Goal: Find specific fact: Find contact information

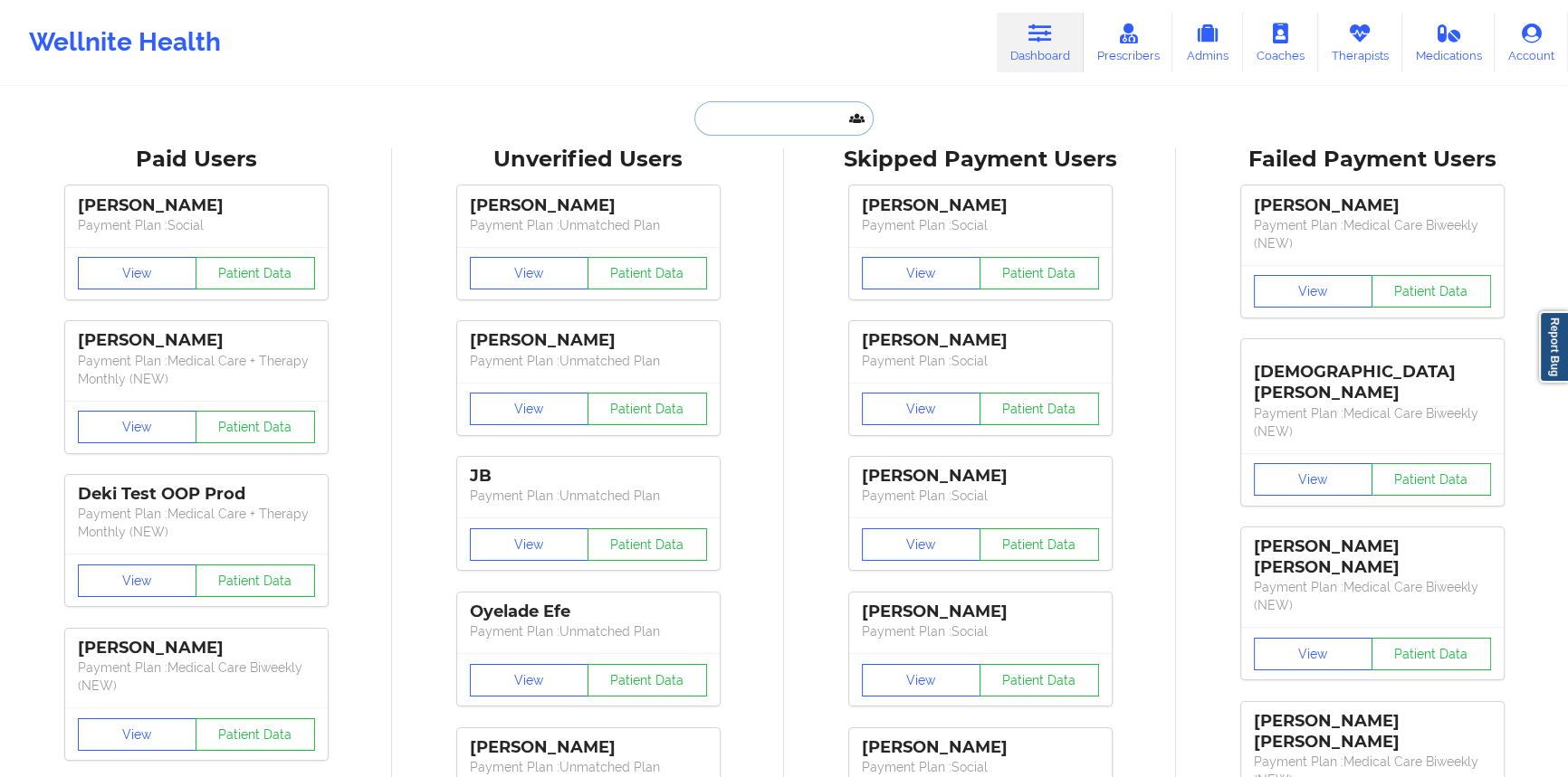
click at [757, 108] on input "text" at bounding box center [783, 118] width 179 height 34
paste input "[PERSON_NAME][EMAIL_ADDRESS][PERSON_NAME][DOMAIN_NAME]"
type input "[PERSON_NAME][EMAIL_ADDRESS][PERSON_NAME][DOMAIN_NAME]"
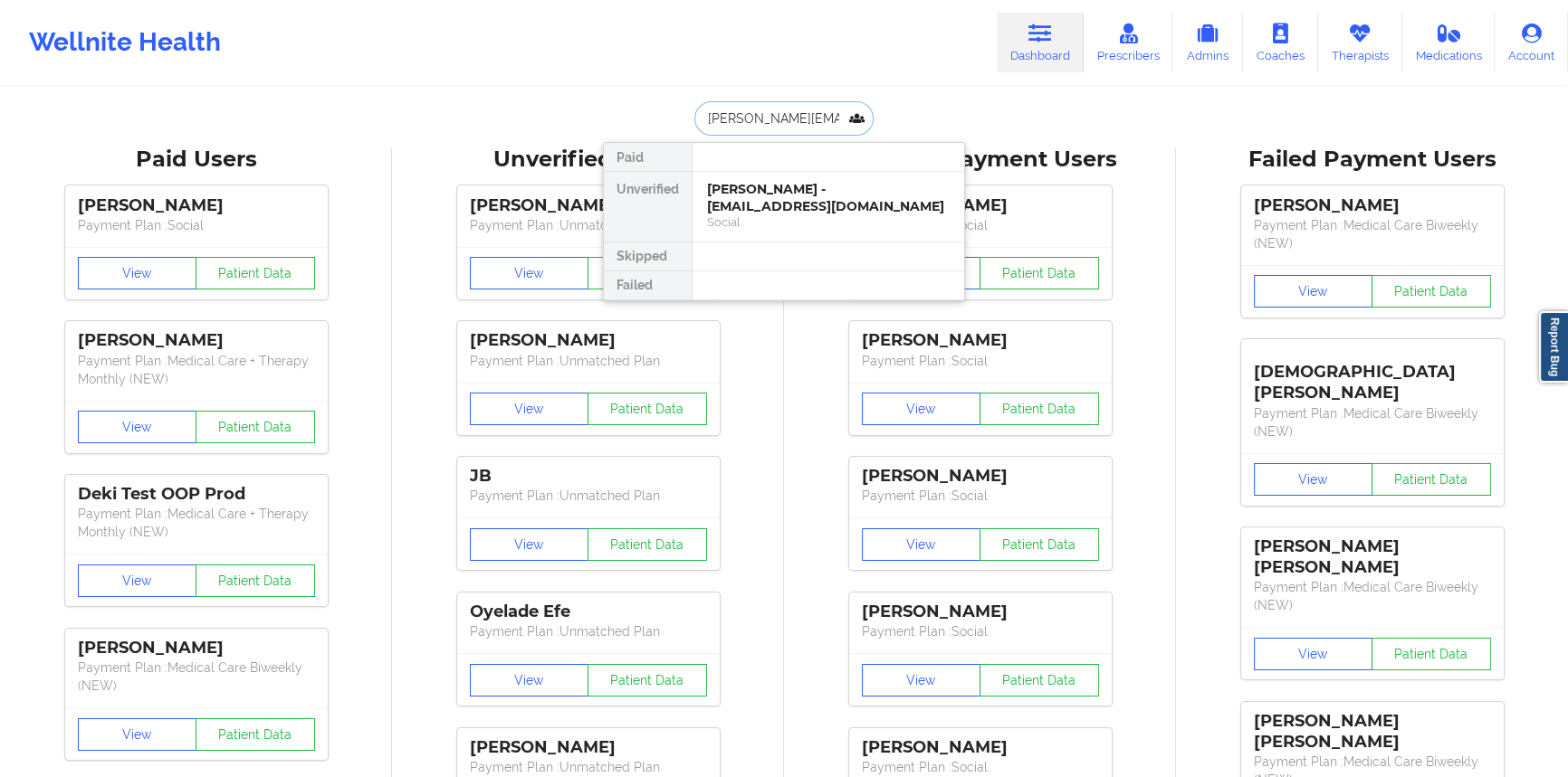
scroll to position [0, 2]
click at [813, 196] on div "[PERSON_NAME] - [PERSON_NAME][EMAIL_ADDRESS][PERSON_NAME][DOMAIN_NAME]" at bounding box center [828, 206] width 243 height 51
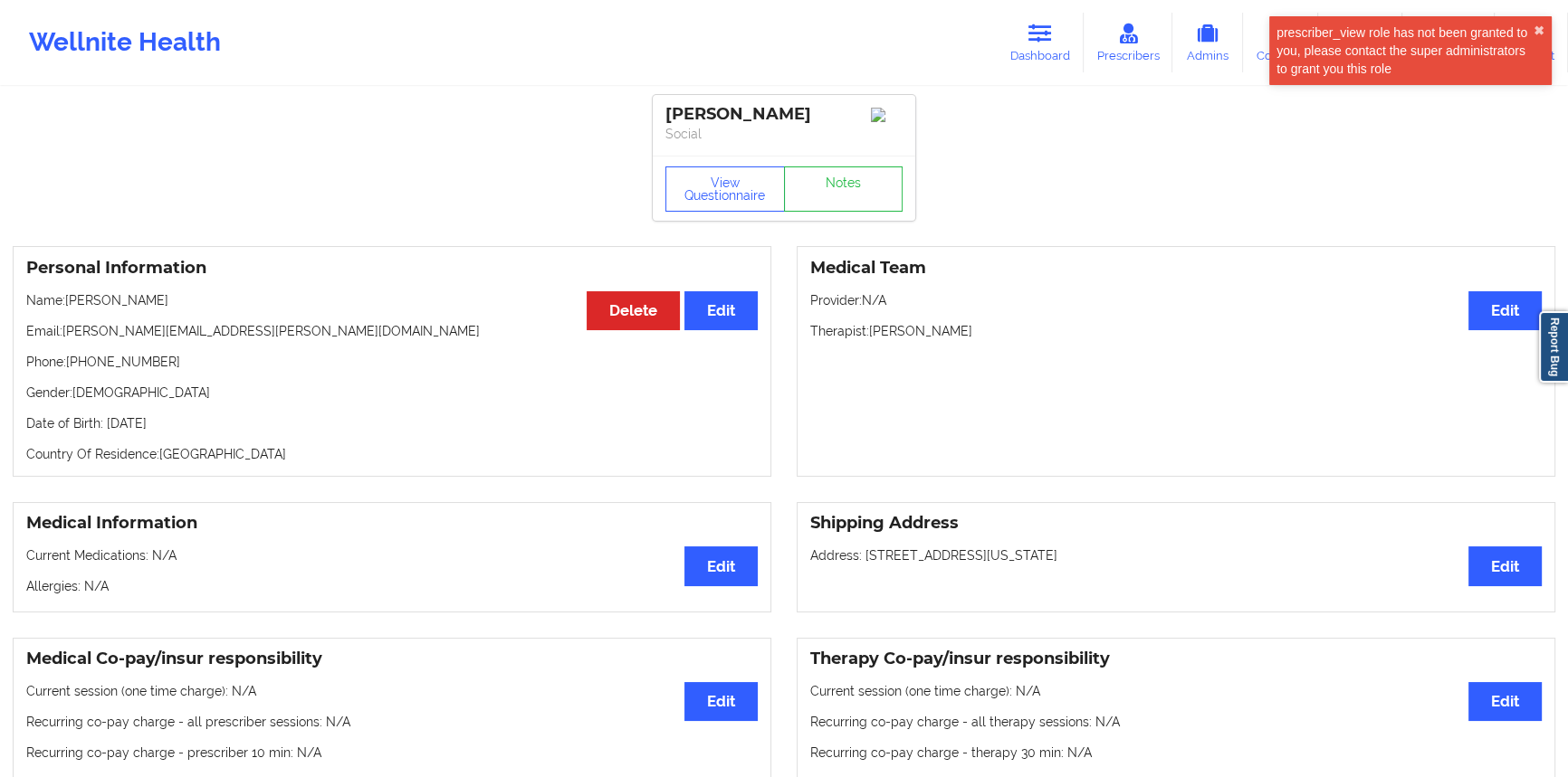
click at [159, 370] on p "Phone: [PHONE_NUMBER]" at bounding box center [392, 362] width 731 height 18
drag, startPoint x: 134, startPoint y: 368, endPoint x: 67, endPoint y: 365, distance: 67.1
click at [67, 365] on p "Phone: [PHONE_NUMBER]" at bounding box center [392, 362] width 731 height 18
copy p "[PHONE_NUMBER]"
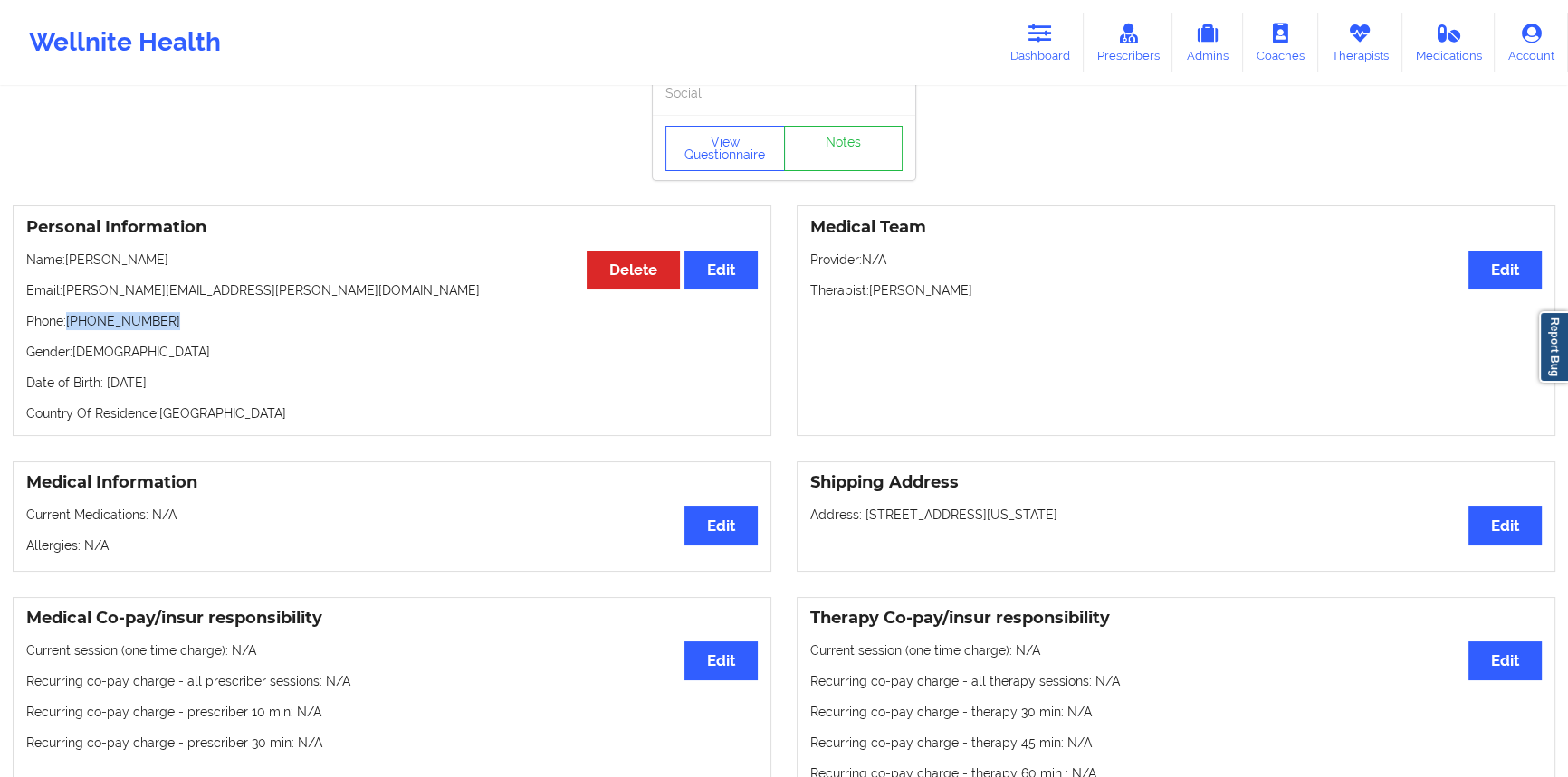
scroll to position [81, 0]
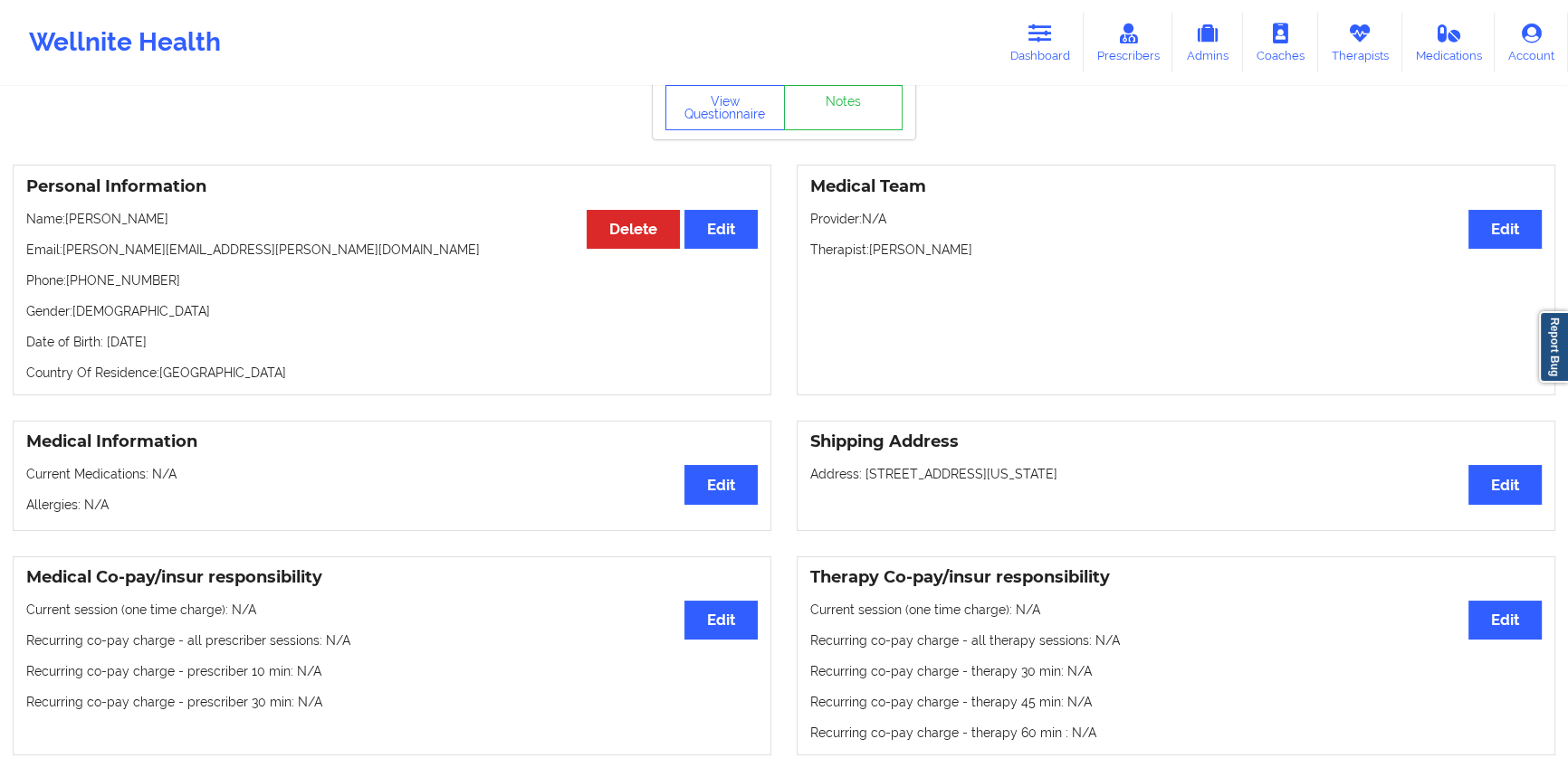
click at [946, 253] on p "Therapist: [PERSON_NAME]" at bounding box center [1176, 250] width 731 height 18
drag, startPoint x: 946, startPoint y: 253, endPoint x: 894, endPoint y: 253, distance: 52.0
click at [894, 253] on p "Therapist: [PERSON_NAME]" at bounding box center [1176, 250] width 731 height 18
copy p "[PERSON_NAME]"
drag, startPoint x: 150, startPoint y: 282, endPoint x: 136, endPoint y: 284, distance: 14.1
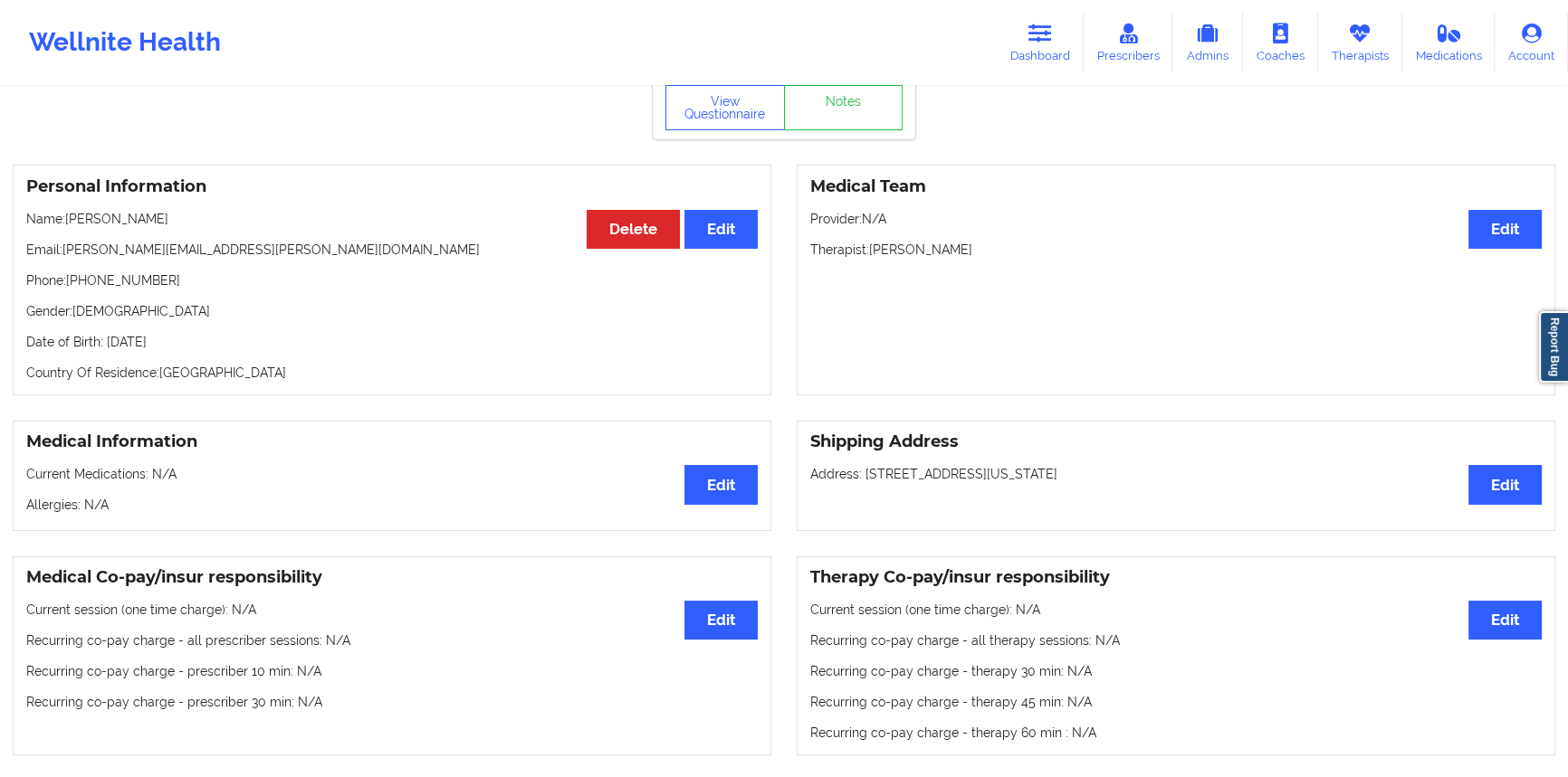
click at [145, 283] on p "Phone: [PHONE_NUMBER]" at bounding box center [392, 280] width 731 height 18
drag, startPoint x: 136, startPoint y: 284, endPoint x: 76, endPoint y: 289, distance: 60.2
click at [77, 289] on p "Phone: [PHONE_NUMBER]" at bounding box center [392, 280] width 731 height 18
drag, startPoint x: 74, startPoint y: 286, endPoint x: 159, endPoint y: 281, distance: 85.1
click at [159, 281] on p "Phone: [PHONE_NUMBER]" at bounding box center [392, 280] width 731 height 18
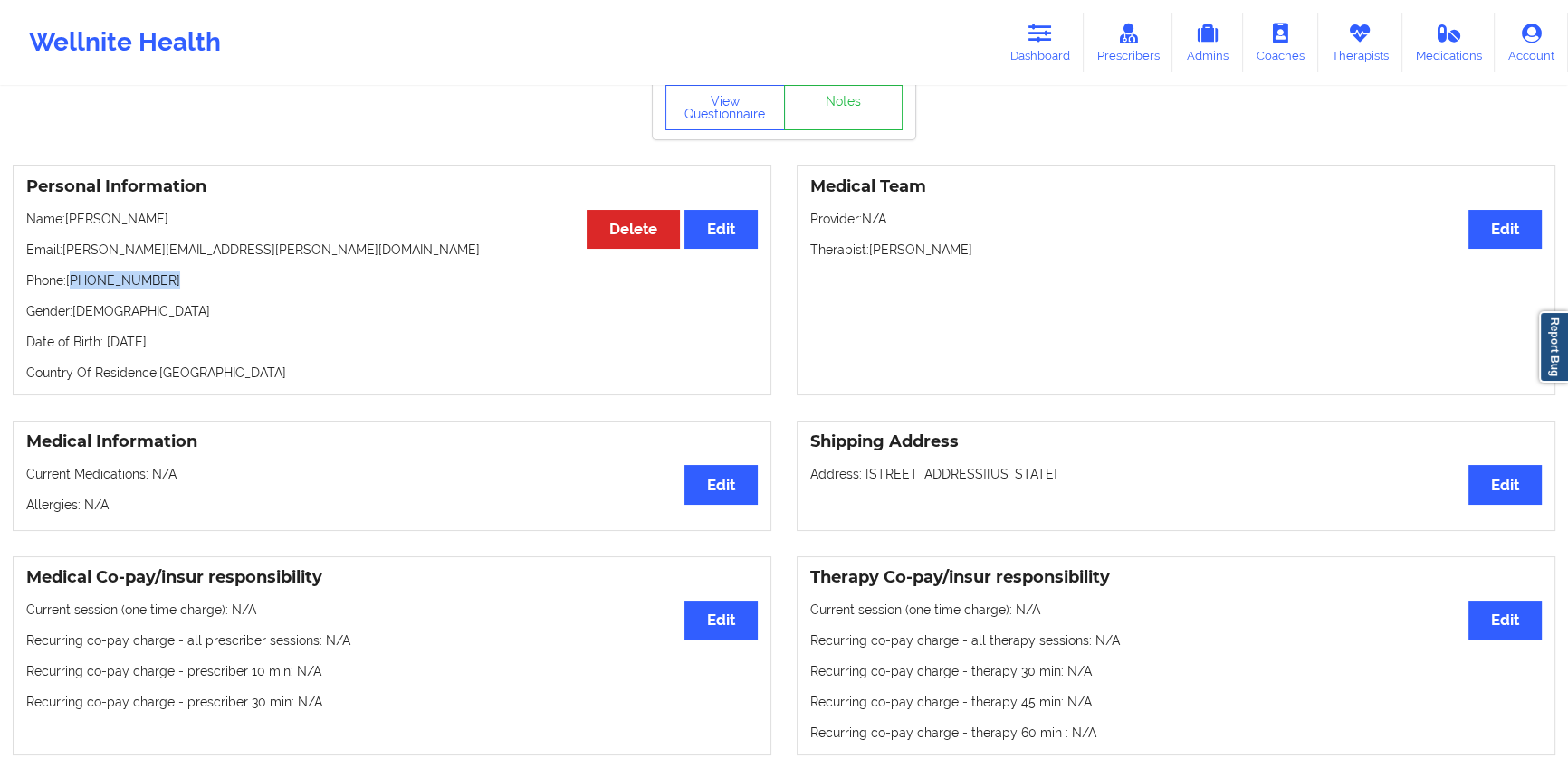
copy p "[PHONE_NUMBER]"
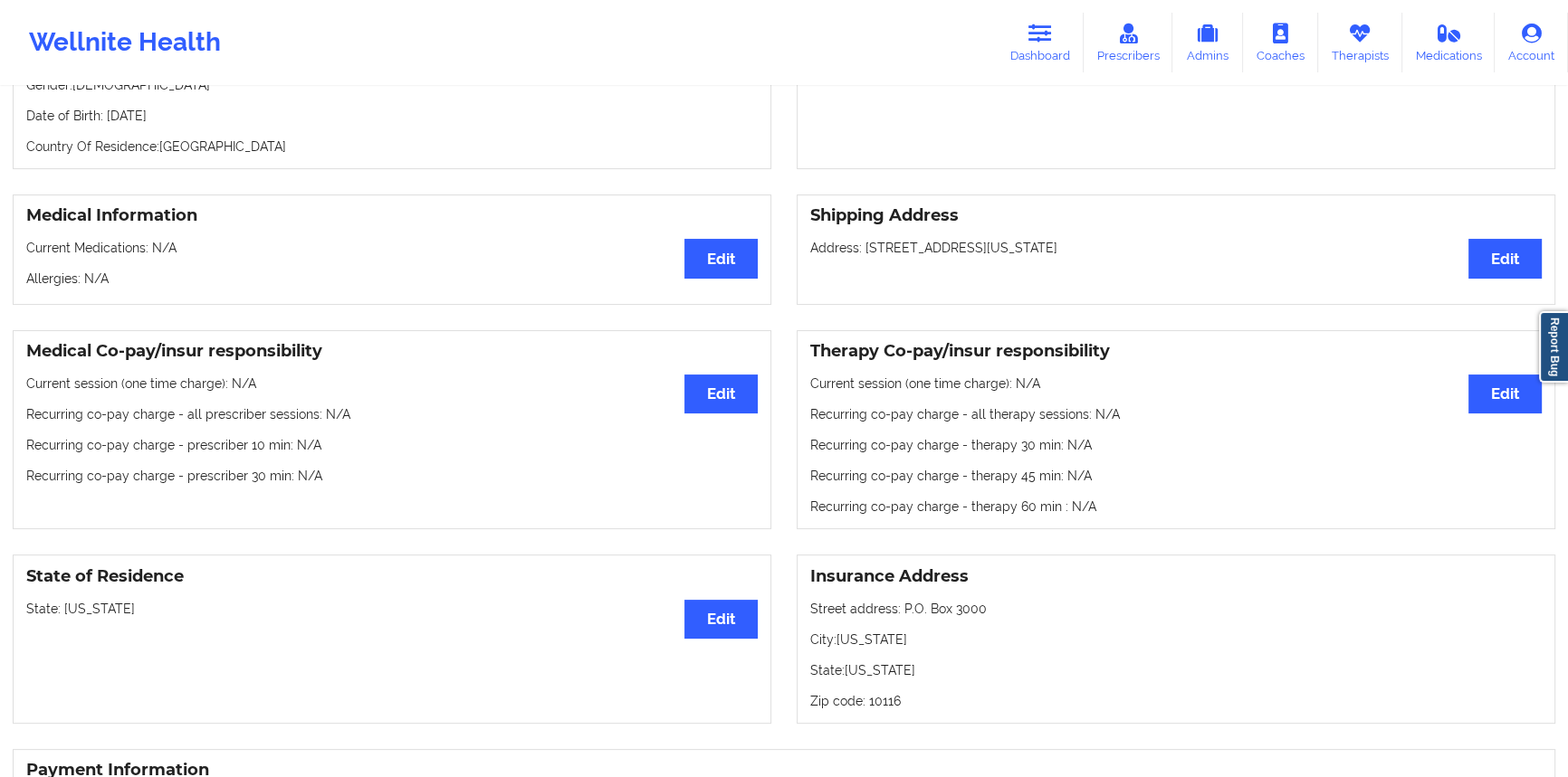
scroll to position [329, 0]
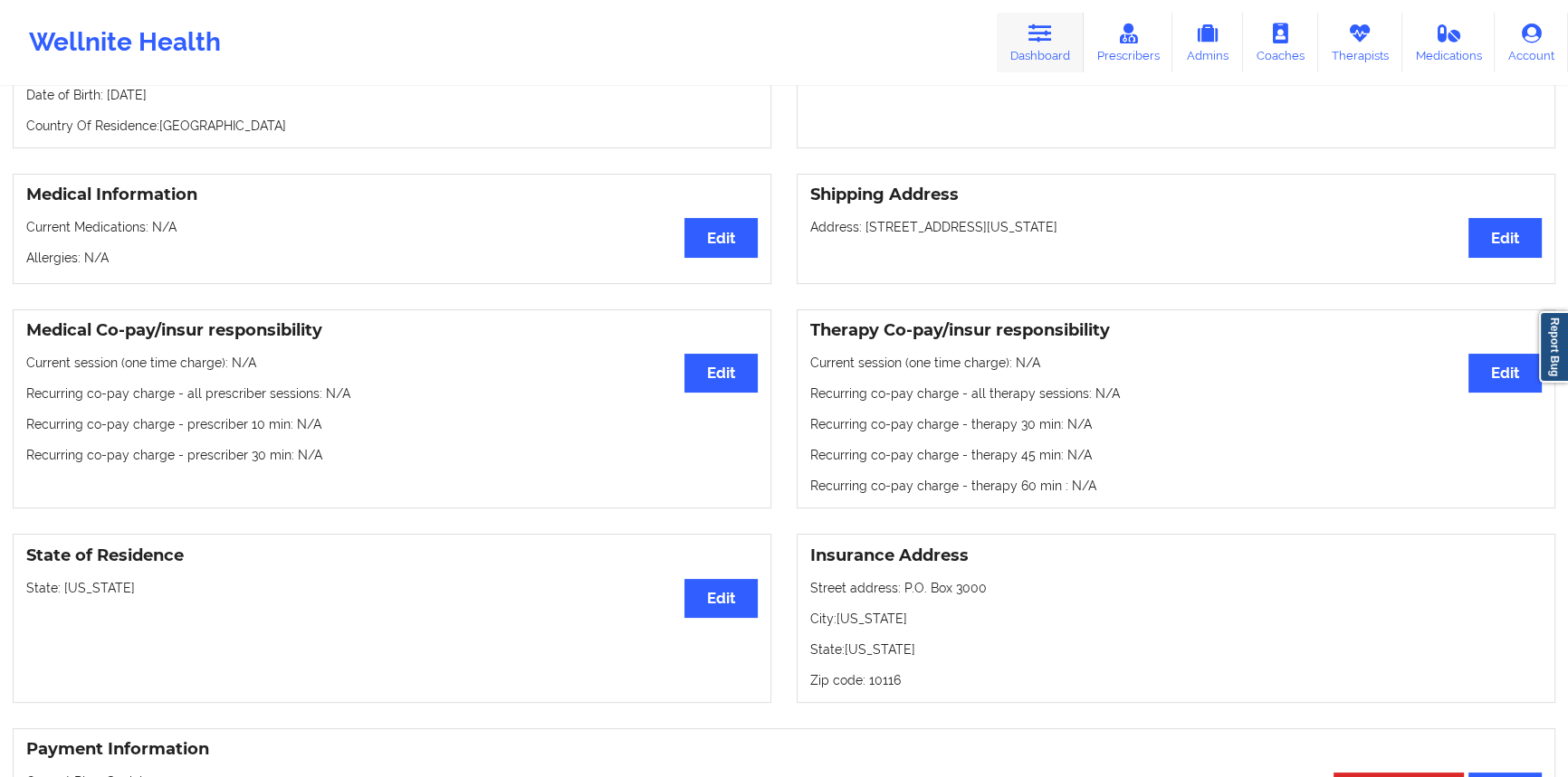
click at [1018, 45] on link "Dashboard" at bounding box center [1039, 42] width 87 height 60
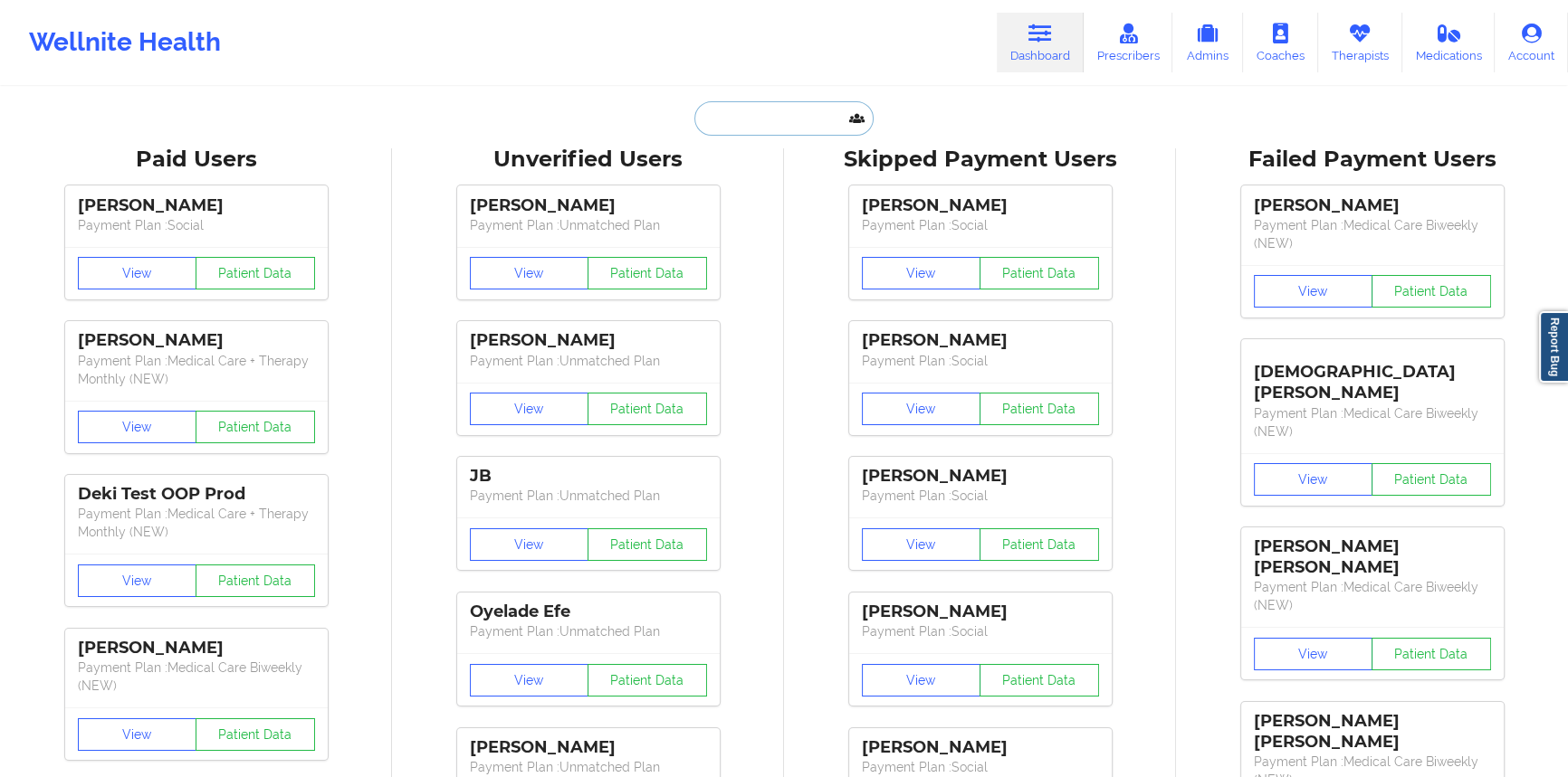
click at [792, 125] on input "text" at bounding box center [783, 118] width 179 height 34
paste input "[PERSON_NAME]"
type input "[PERSON_NAME]"
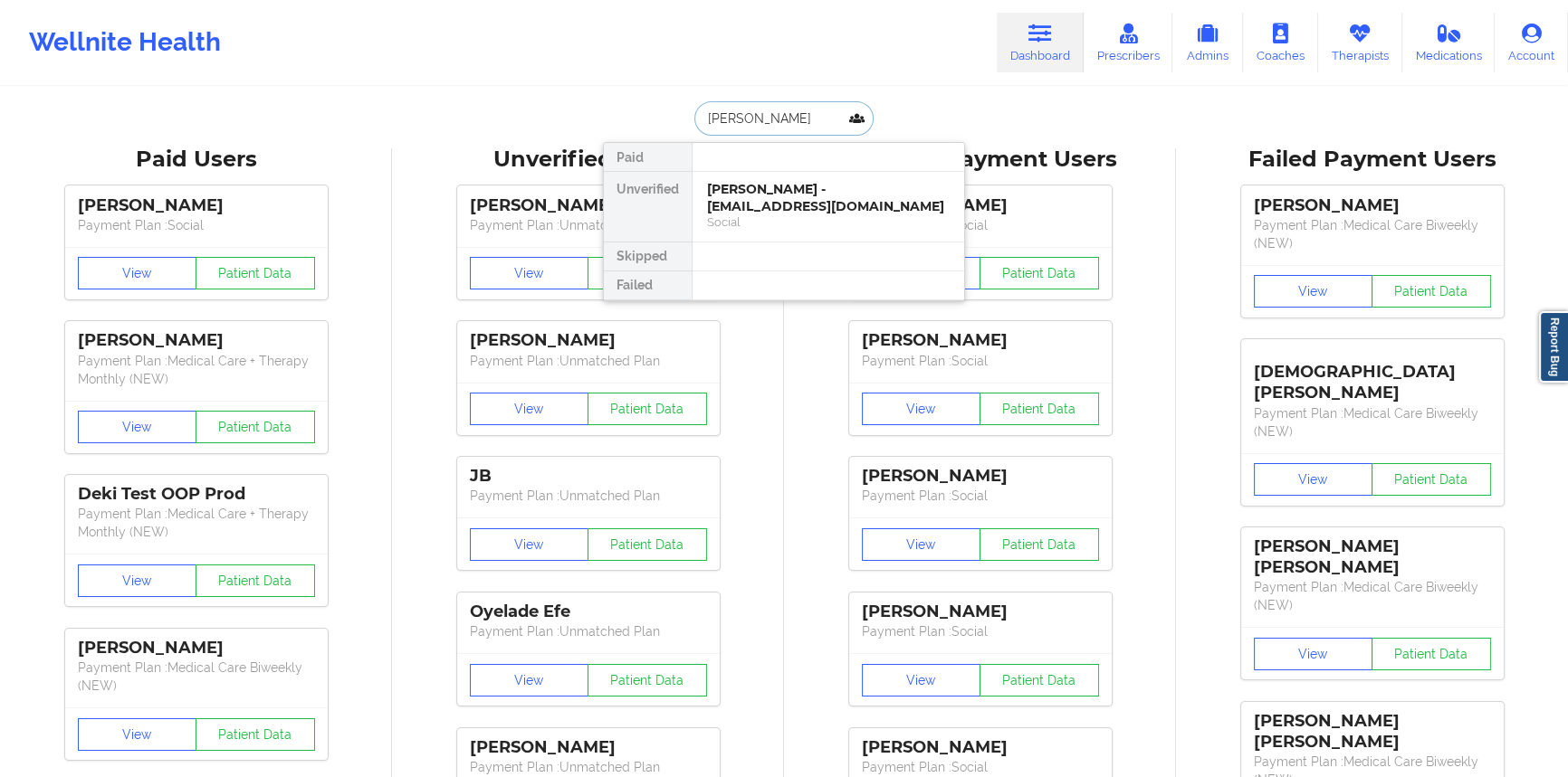
click at [777, 193] on div "[PERSON_NAME] - [EMAIL_ADDRESS][DOMAIN_NAME]" at bounding box center [828, 198] width 243 height 33
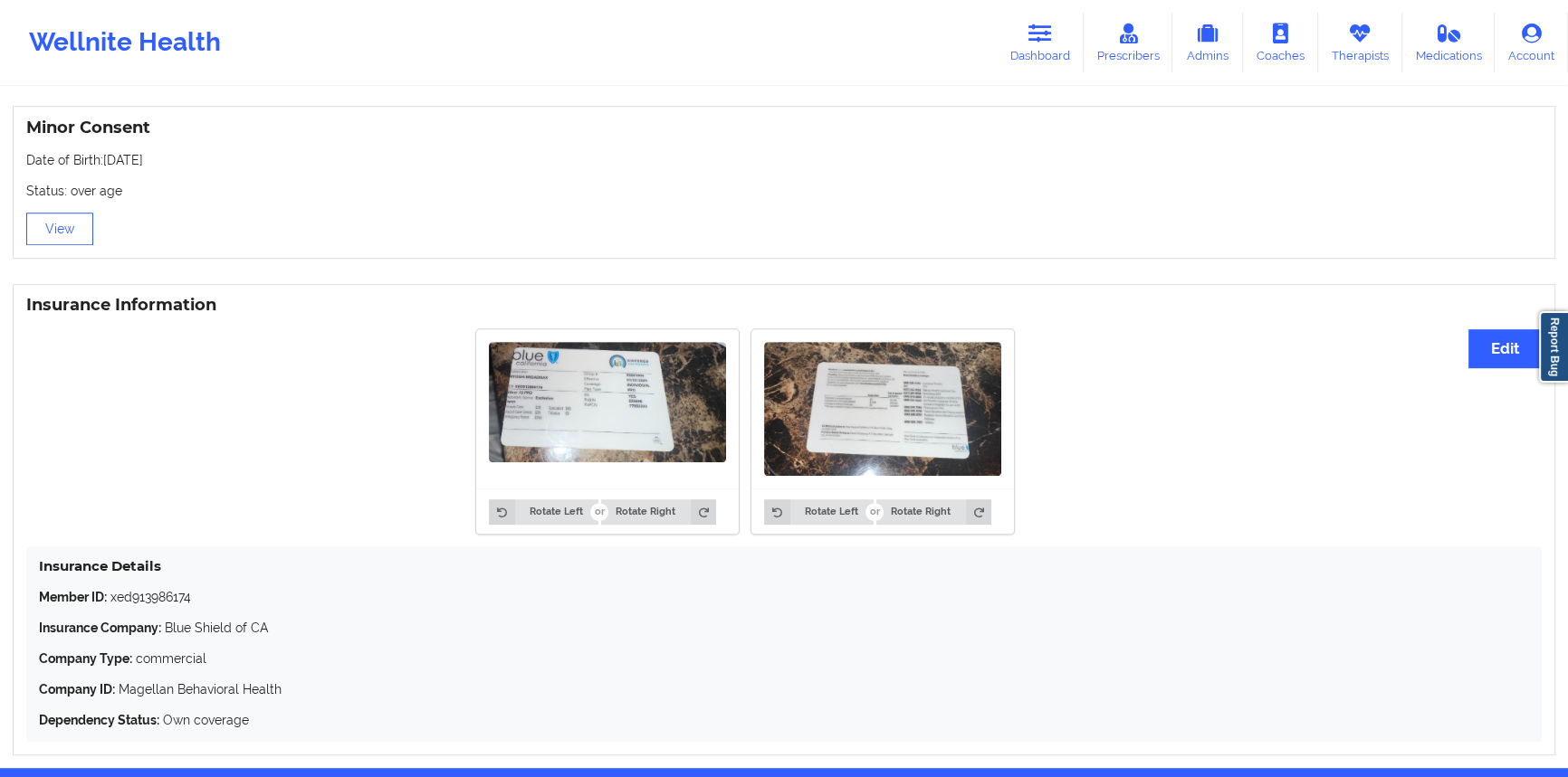
scroll to position [1221, 0]
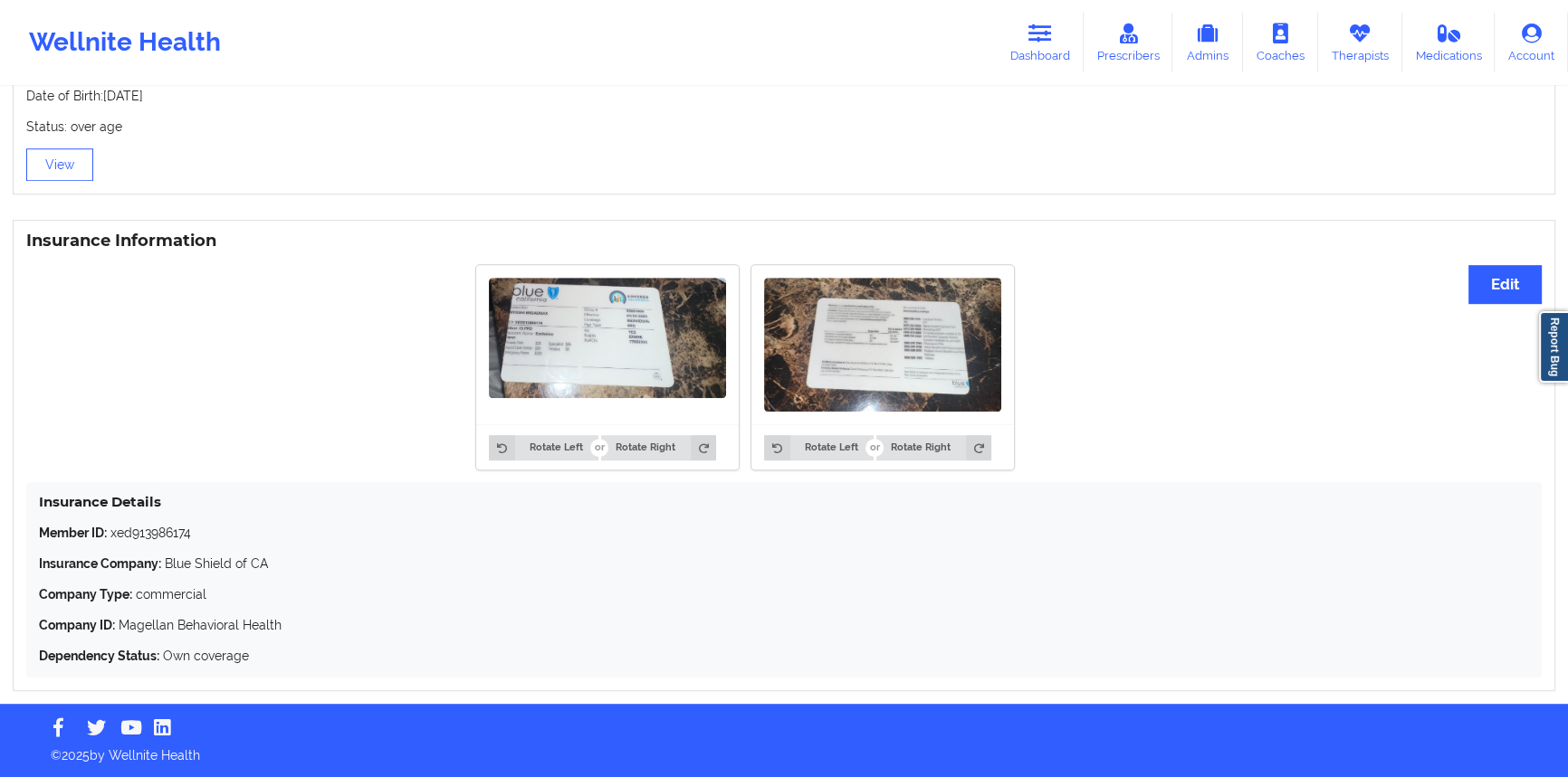
click at [579, 309] on img at bounding box center [607, 339] width 237 height 121
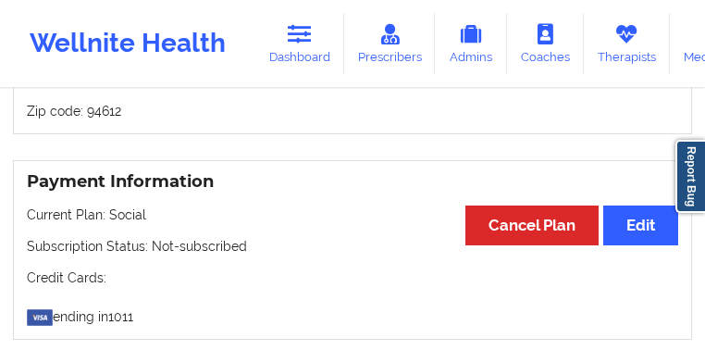
scroll to position [1498, 0]
